Goal: Find specific page/section: Find specific page/section

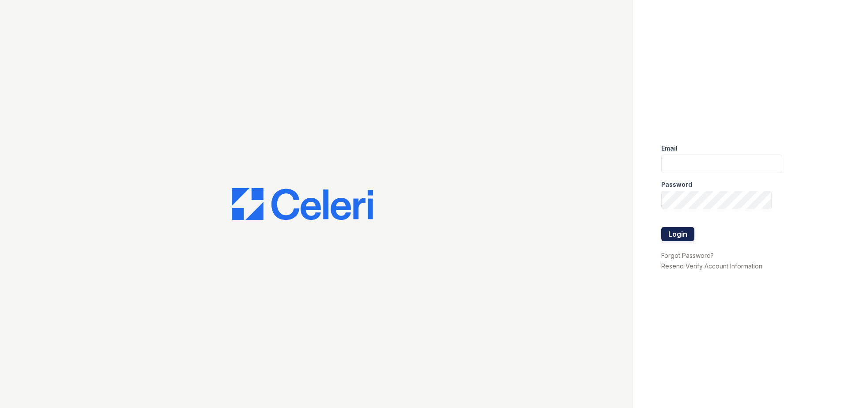
type input "[EMAIL_ADDRESS][DOMAIN_NAME]"
click at [677, 236] on button "Login" at bounding box center [677, 234] width 33 height 14
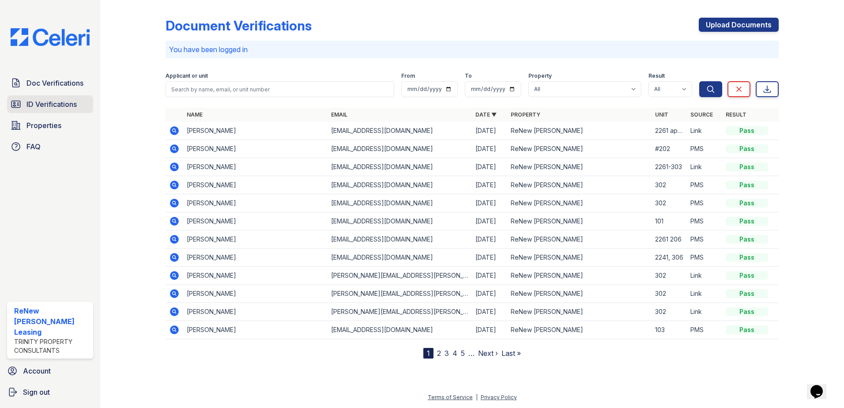
click at [42, 103] on span "ID Verifications" at bounding box center [51, 104] width 50 height 11
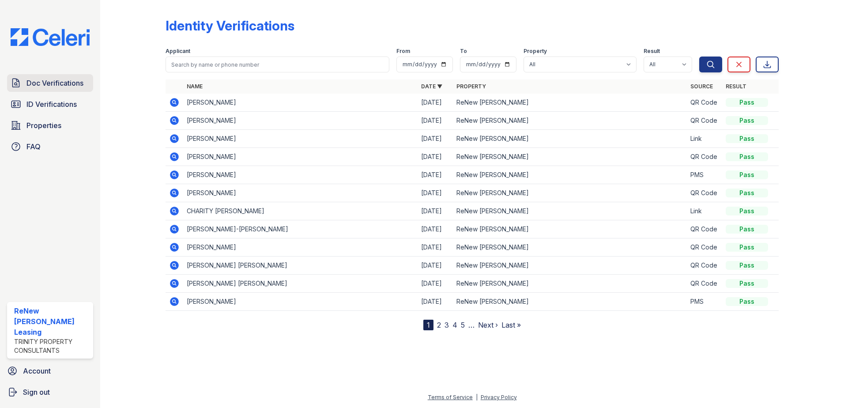
click at [55, 89] on link "Doc Verifications" at bounding box center [50, 83] width 86 height 18
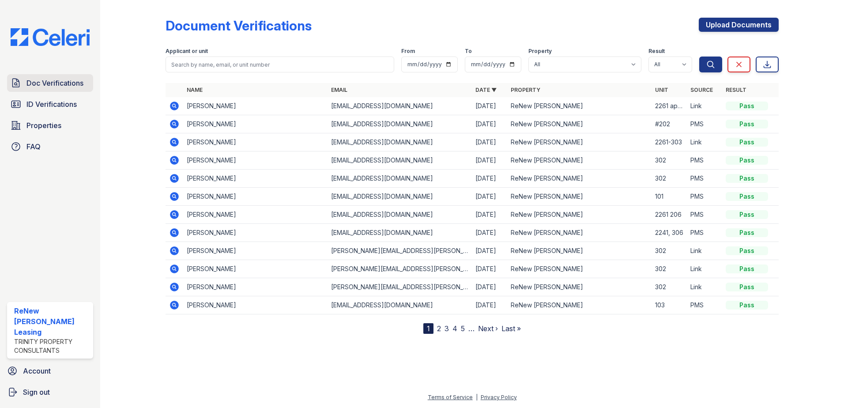
click at [55, 86] on span "Doc Verifications" at bounding box center [54, 83] width 57 height 11
